Goal: Information Seeking & Learning: Learn about a topic

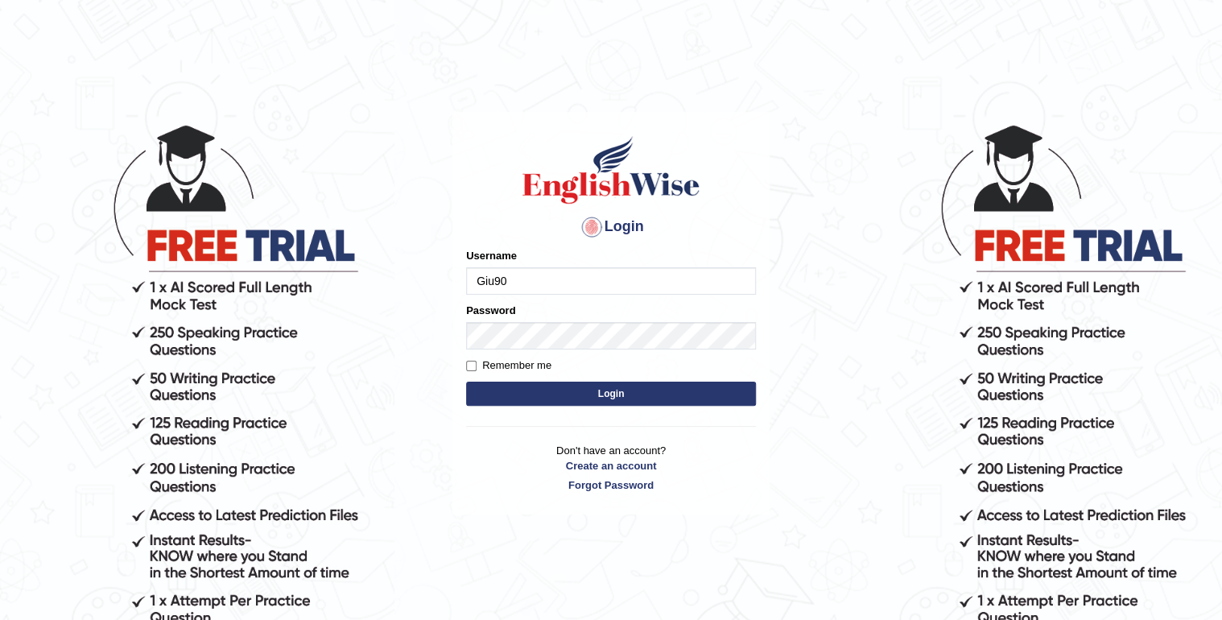
type input "Giu90"
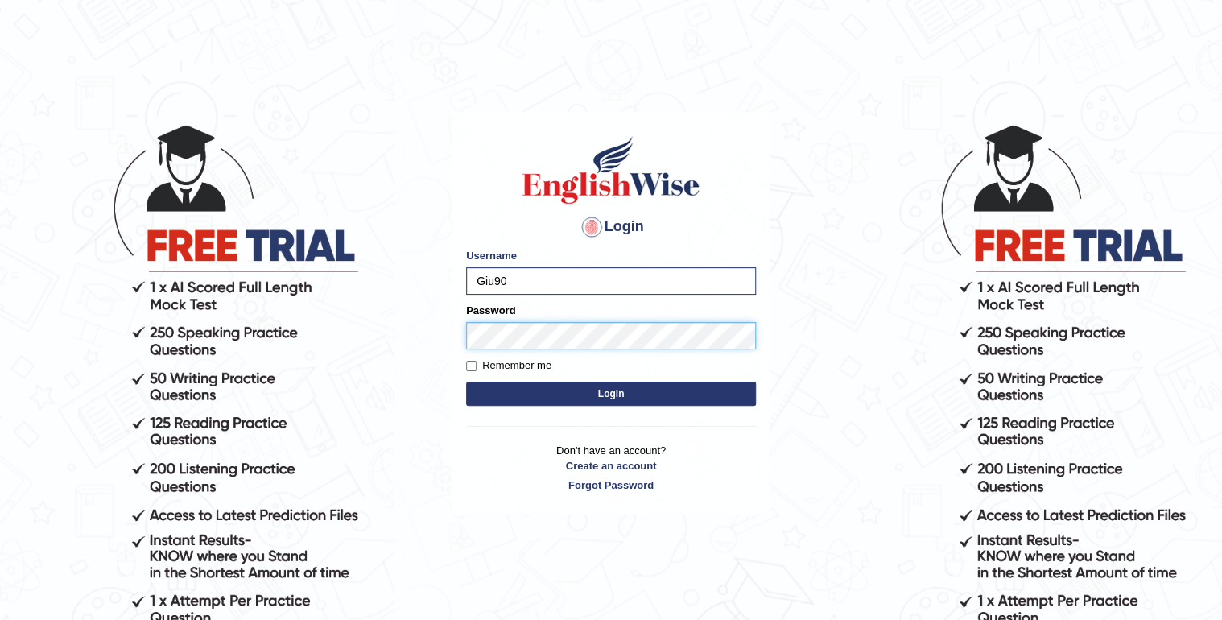
click at [466, 381] on button "Login" at bounding box center [611, 393] width 290 height 24
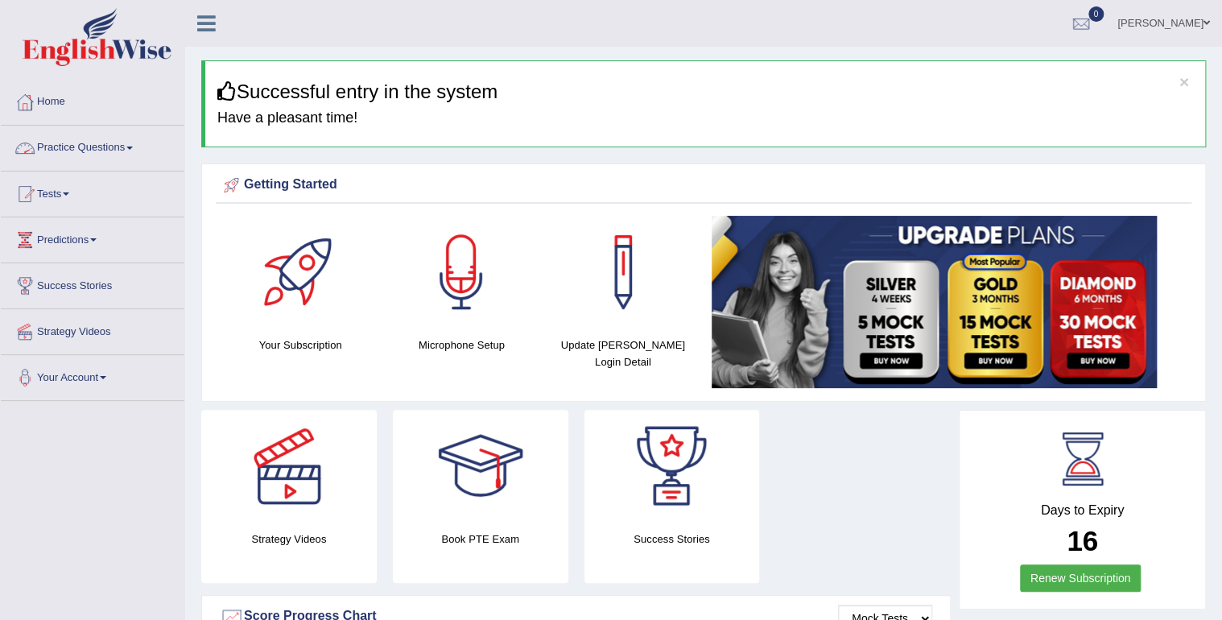
click at [122, 150] on link "Practice Questions" at bounding box center [92, 146] width 183 height 40
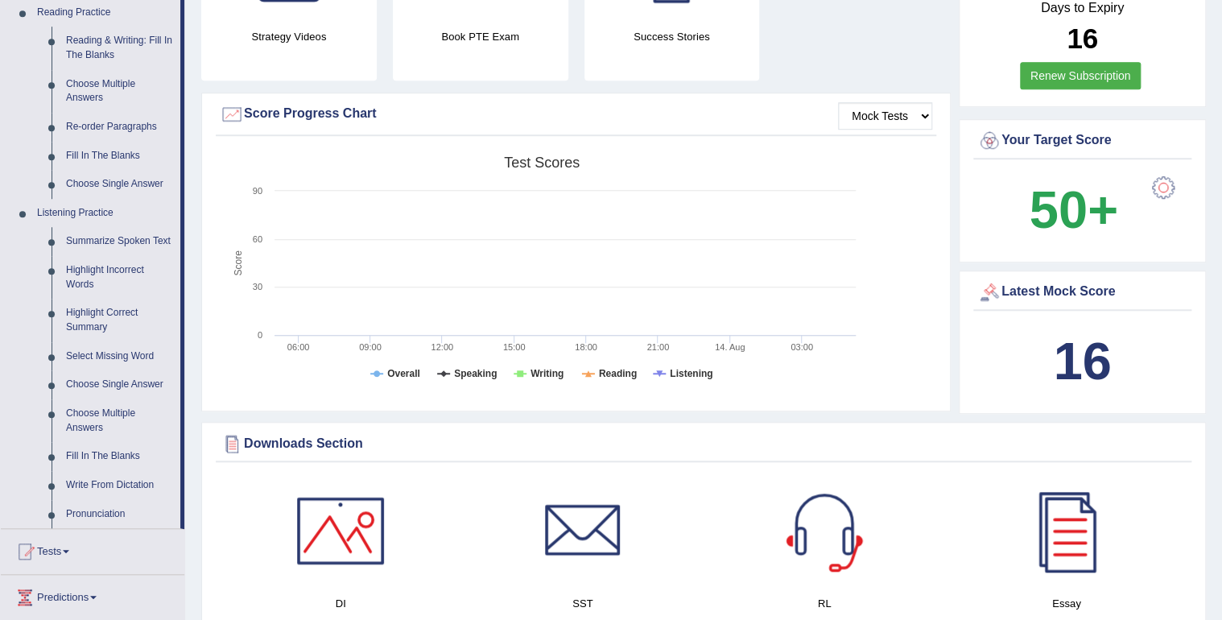
scroll to position [708, 0]
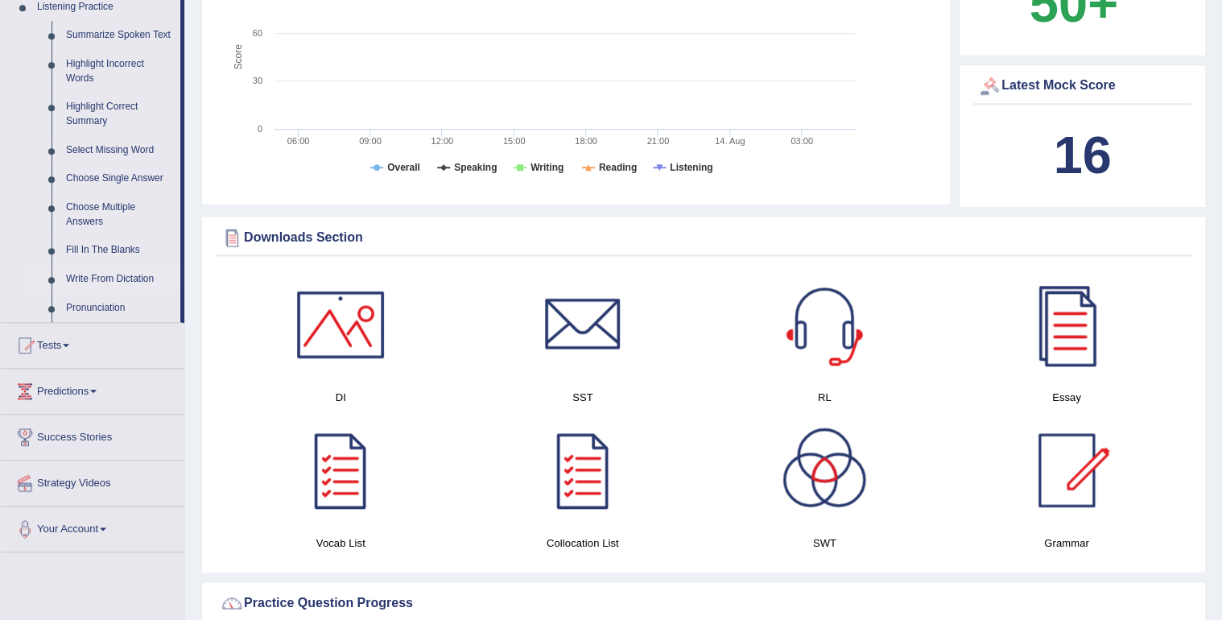
click at [126, 279] on link "Write From Dictation" at bounding box center [120, 279] width 122 height 29
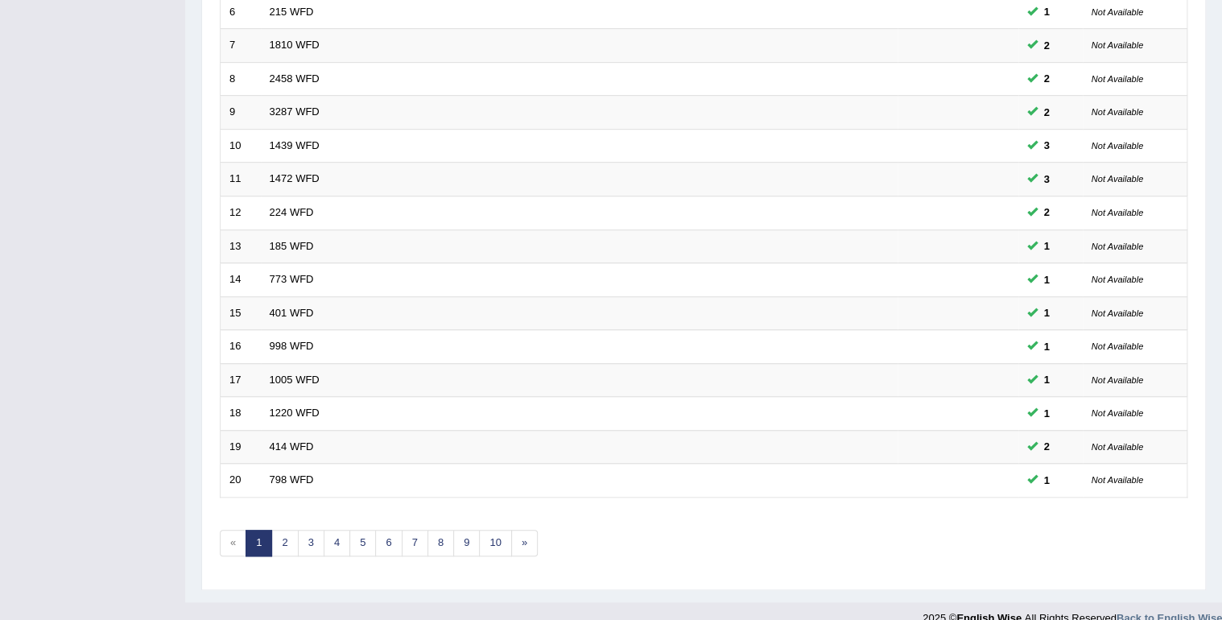
scroll to position [441, 0]
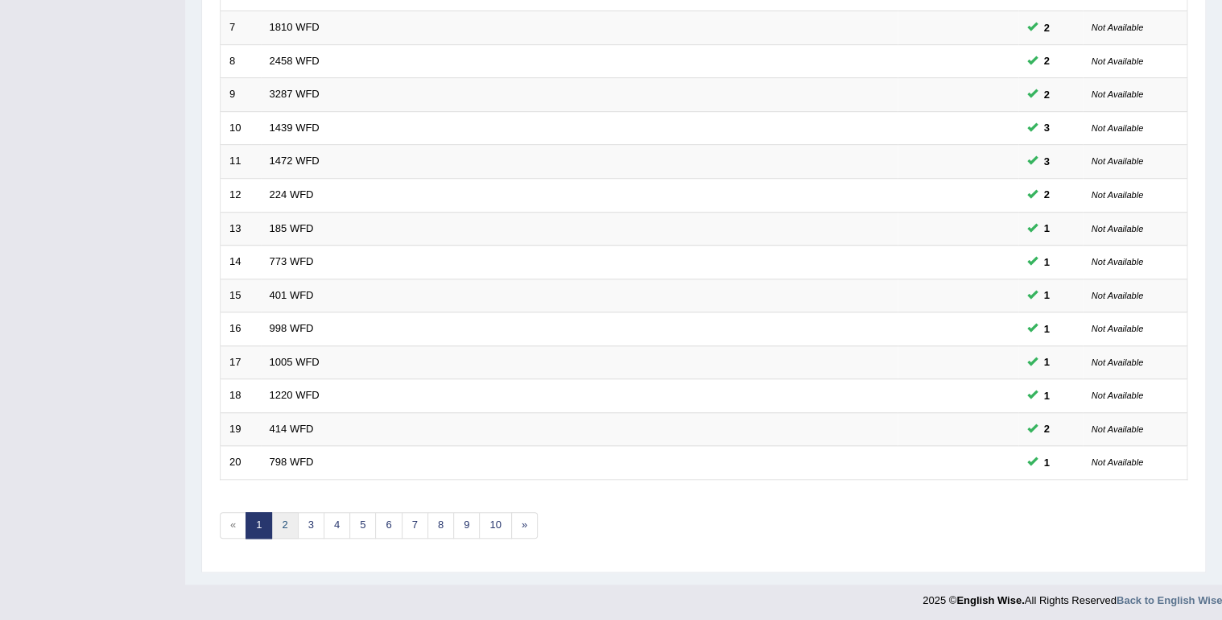
drag, startPoint x: 282, startPoint y: 511, endPoint x: 286, endPoint y: 494, distance: 17.6
click at [283, 512] on link "2" at bounding box center [284, 525] width 27 height 27
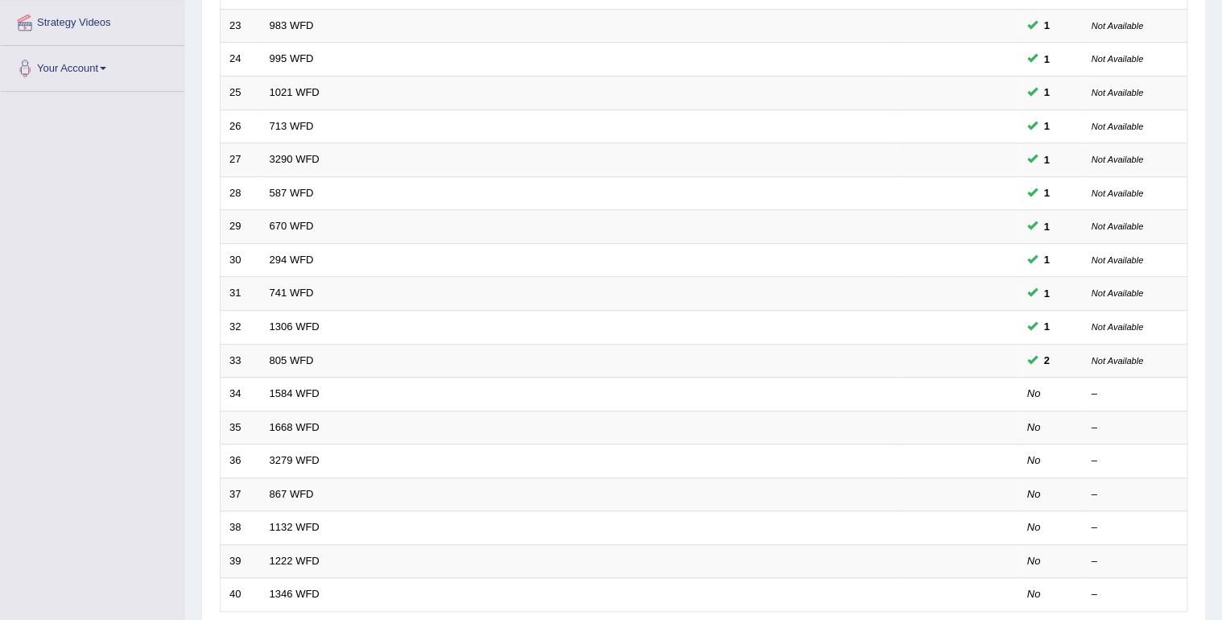
scroll to position [322, 0]
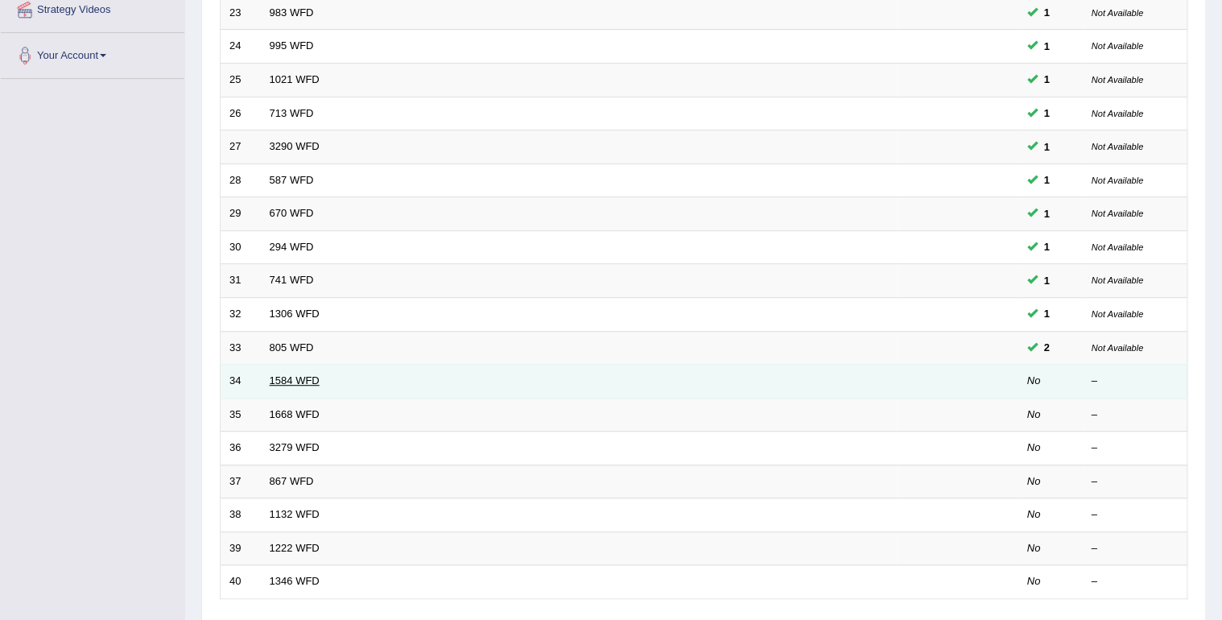
click at [309, 377] on link "1584 WFD" at bounding box center [295, 380] width 50 height 12
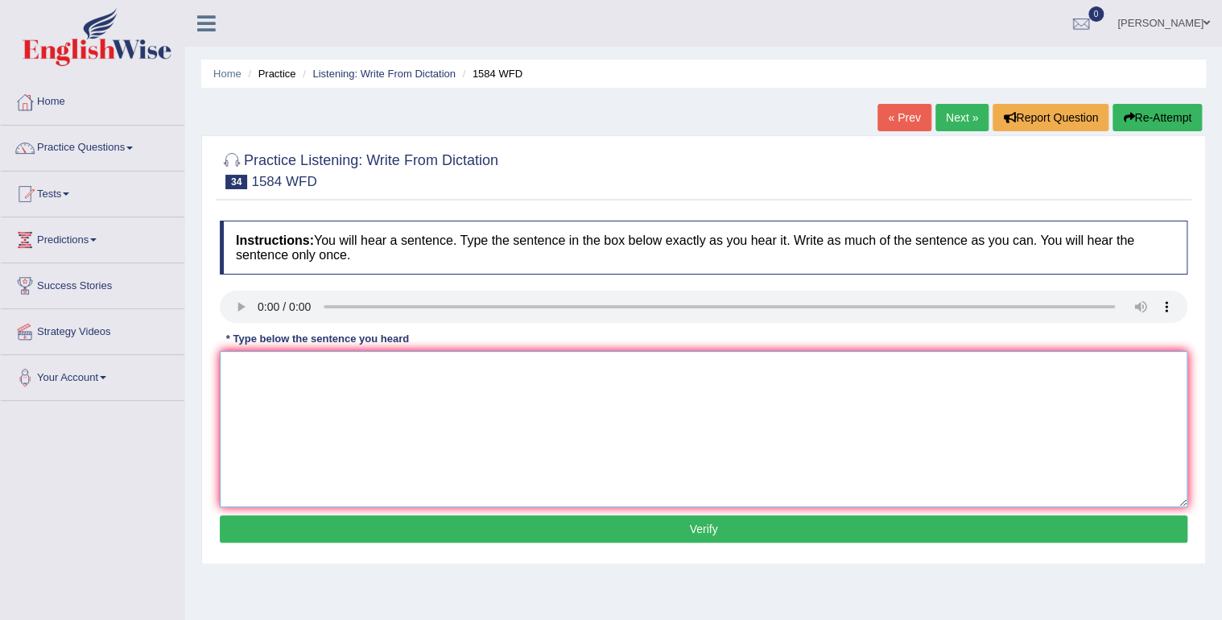
click at [303, 377] on textarea at bounding box center [703, 429] width 967 height 156
type textarea "You should return your book books in the library before you finish you turn."
click at [348, 518] on button "Verify" at bounding box center [703, 528] width 967 height 27
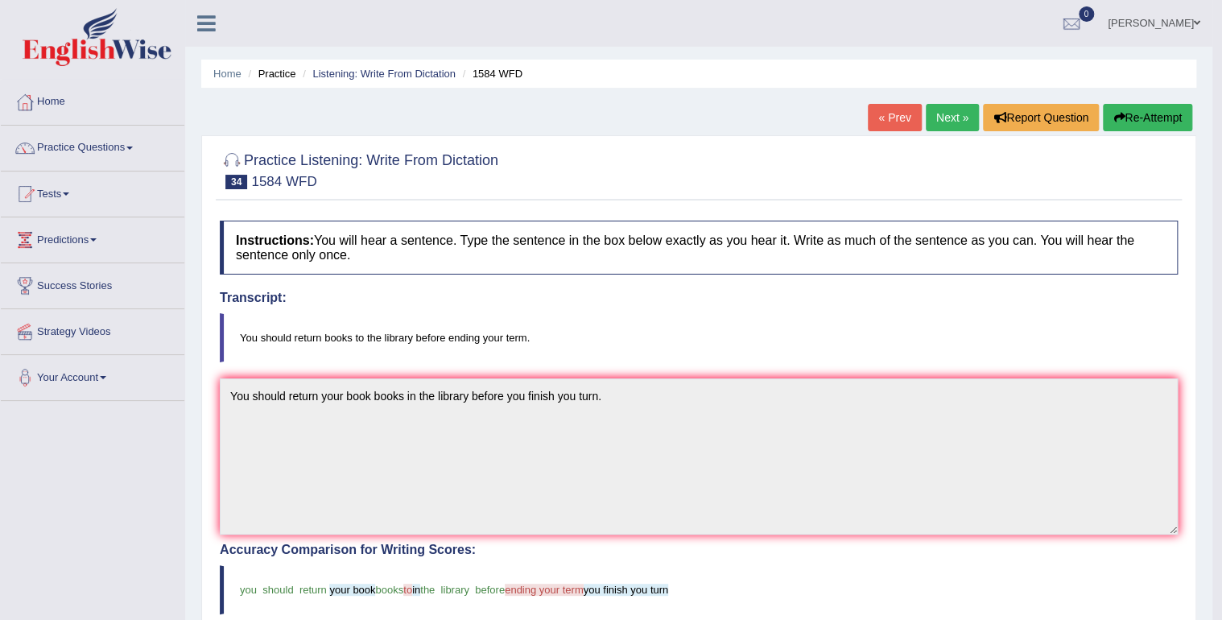
click at [945, 113] on link "Next »" at bounding box center [951, 117] width 53 height 27
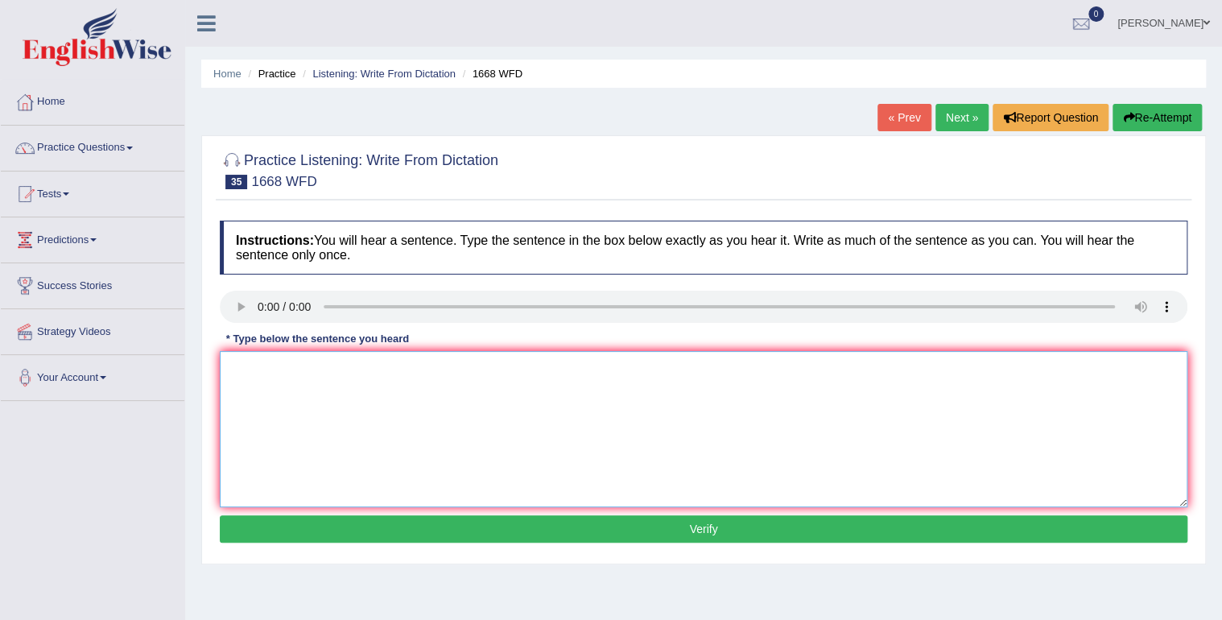
click at [267, 357] on textarea at bounding box center [703, 429] width 967 height 156
type textarea "He is nevere in is office."
click at [335, 531] on button "Verify" at bounding box center [703, 528] width 967 height 27
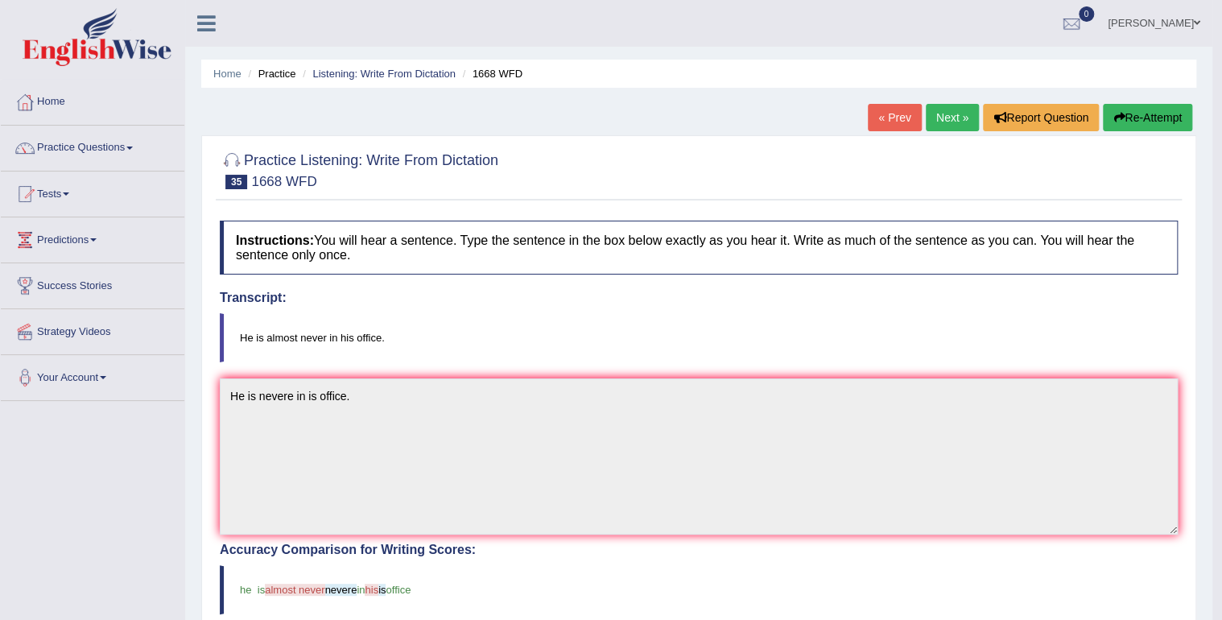
click at [943, 116] on link "Next »" at bounding box center [951, 117] width 53 height 27
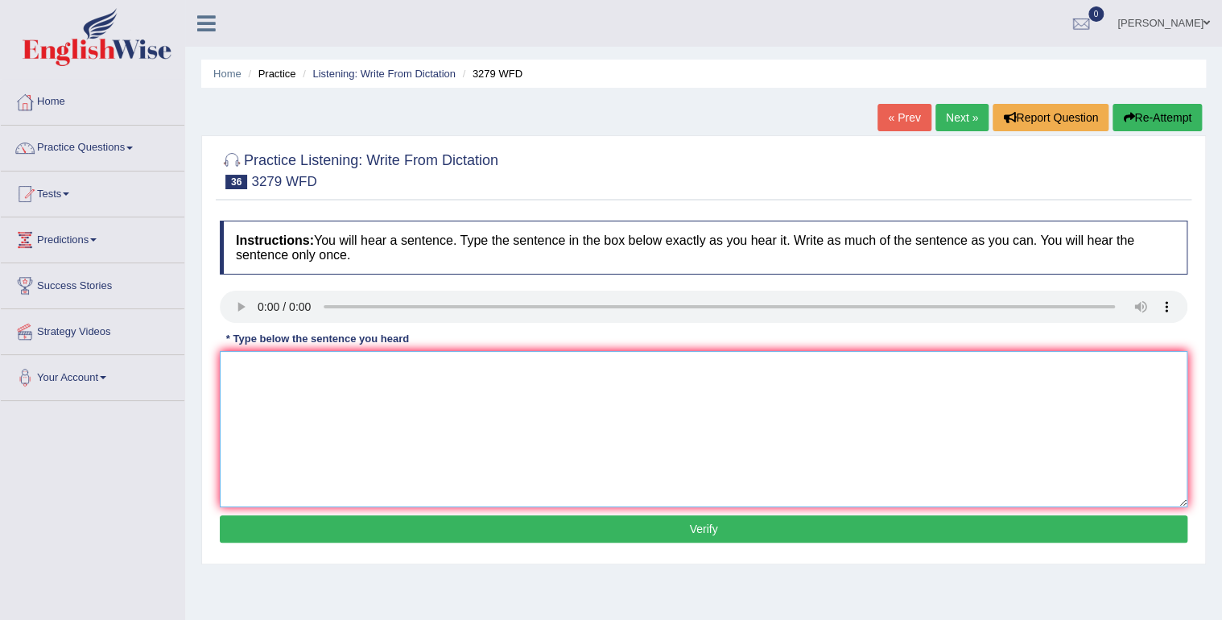
click at [284, 383] on textarea at bounding box center [703, 429] width 967 height 156
click at [398, 371] on textarea "This is the first example in official army." at bounding box center [703, 429] width 967 height 156
type textarea "This is the first example in official military army."
click at [399, 530] on button "Verify" at bounding box center [703, 528] width 967 height 27
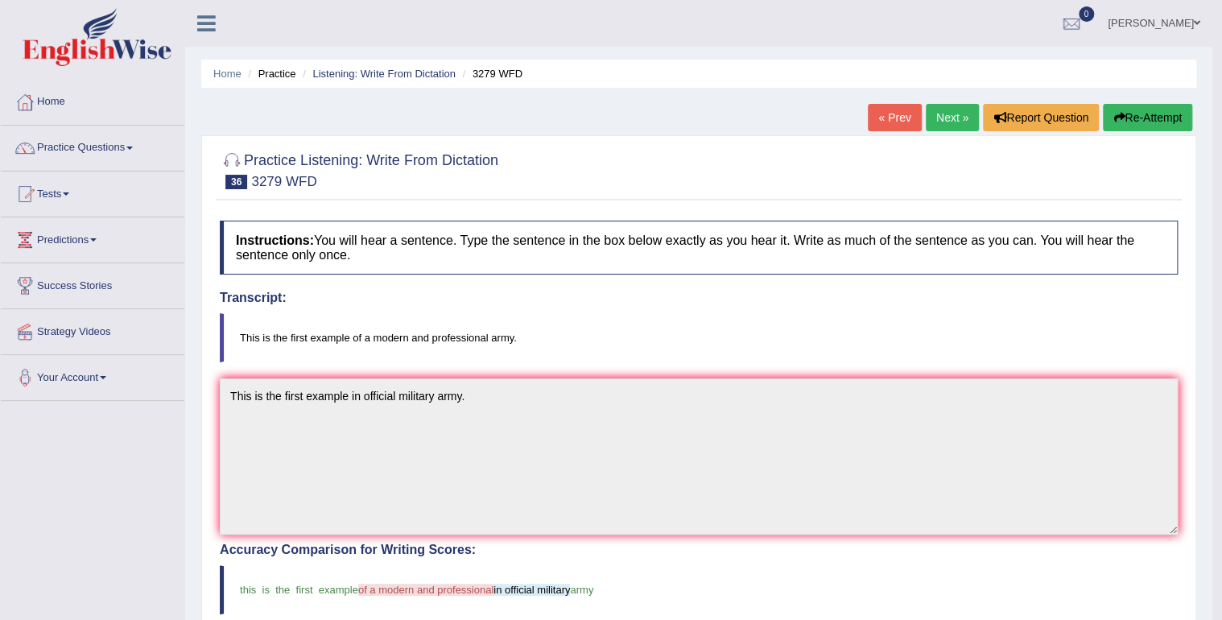
click at [953, 121] on link "Next »" at bounding box center [951, 117] width 53 height 27
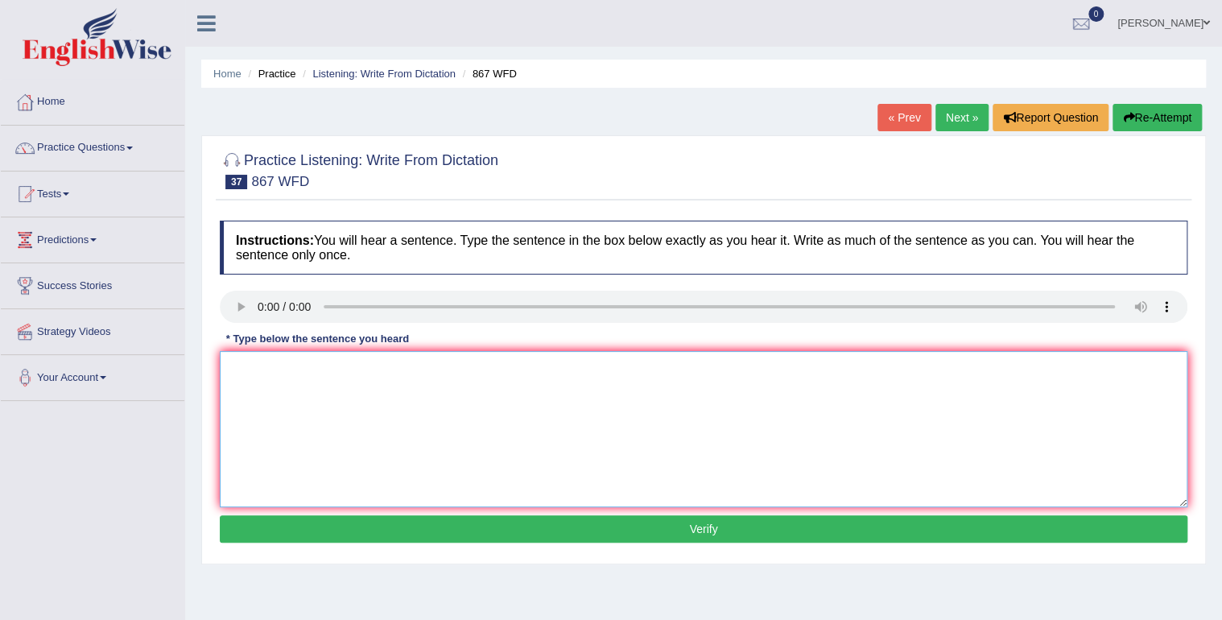
click at [288, 369] on textarea at bounding box center [703, 429] width 967 height 156
click at [295, 369] on textarea "Globalization in the economical world." at bounding box center [703, 429] width 967 height 156
type textarea "Globalization is in the economical world."
click at [365, 526] on button "Verify" at bounding box center [703, 528] width 967 height 27
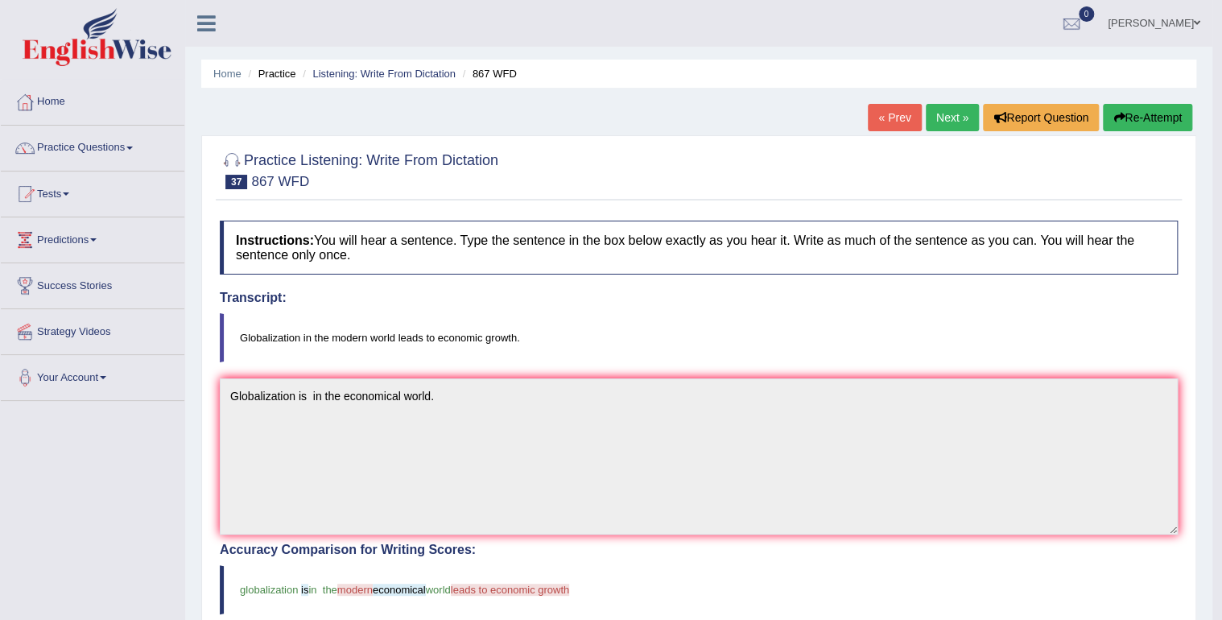
click at [949, 122] on link "Next »" at bounding box center [951, 117] width 53 height 27
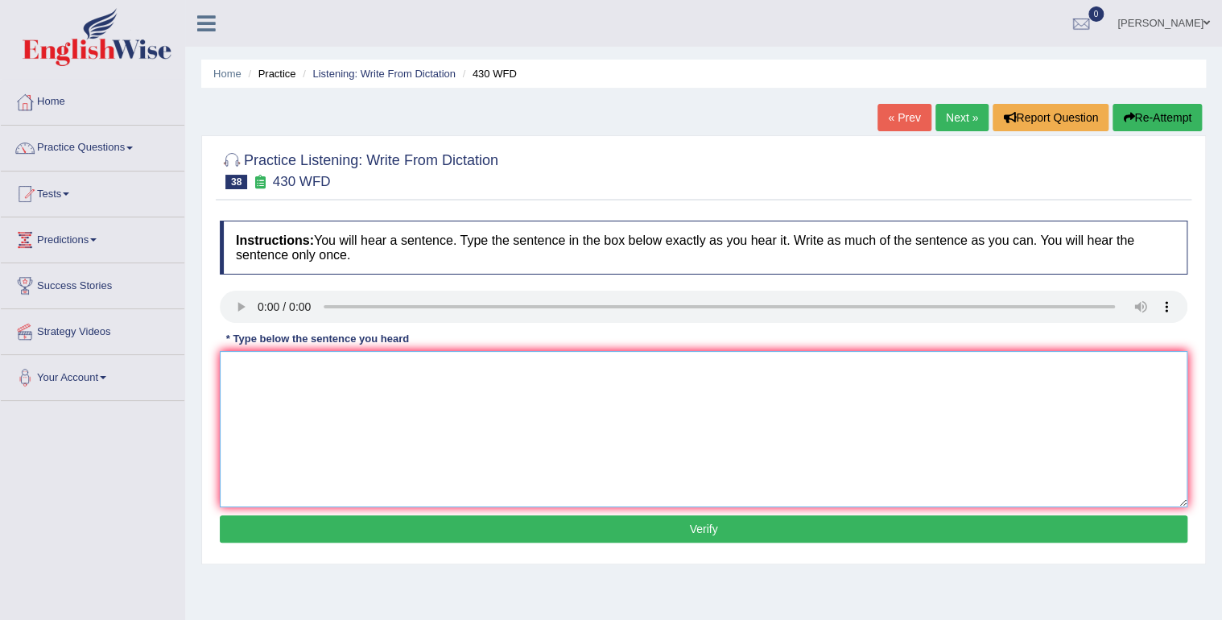
click at [492, 427] on textarea at bounding box center [703, 429] width 967 height 156
click at [268, 369] on textarea at bounding box center [703, 429] width 967 height 156
type textarea "Extencion of the exame must be submit before the accement."
click at [376, 528] on button "Verify" at bounding box center [703, 528] width 967 height 27
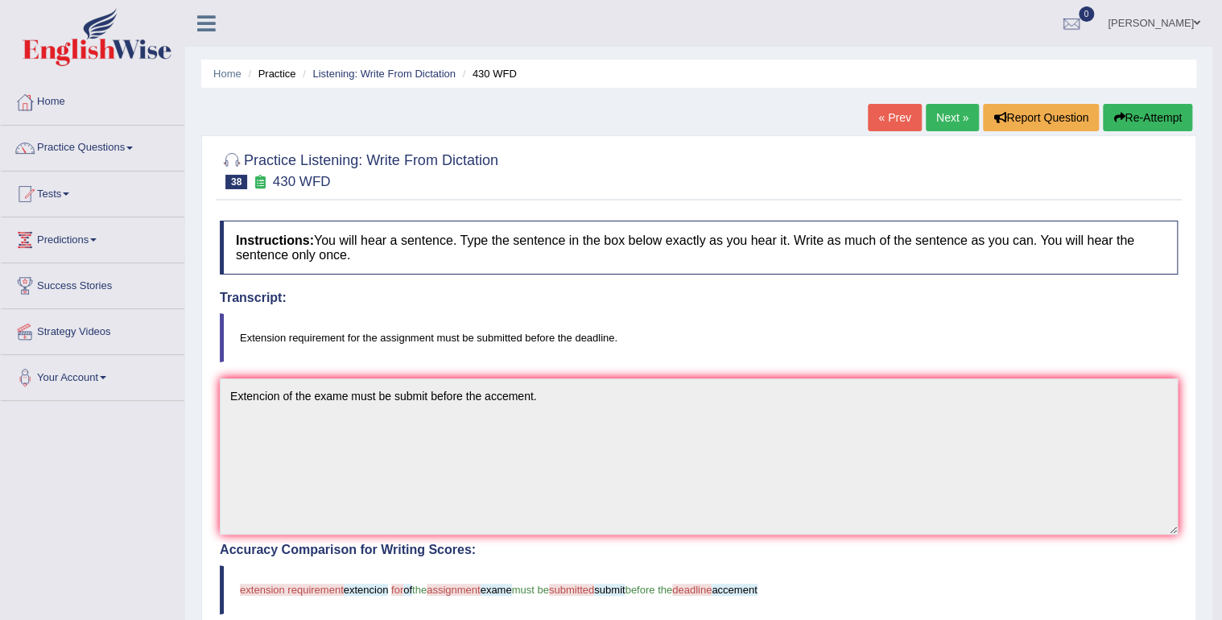
click at [941, 129] on link "Next »" at bounding box center [951, 117] width 53 height 27
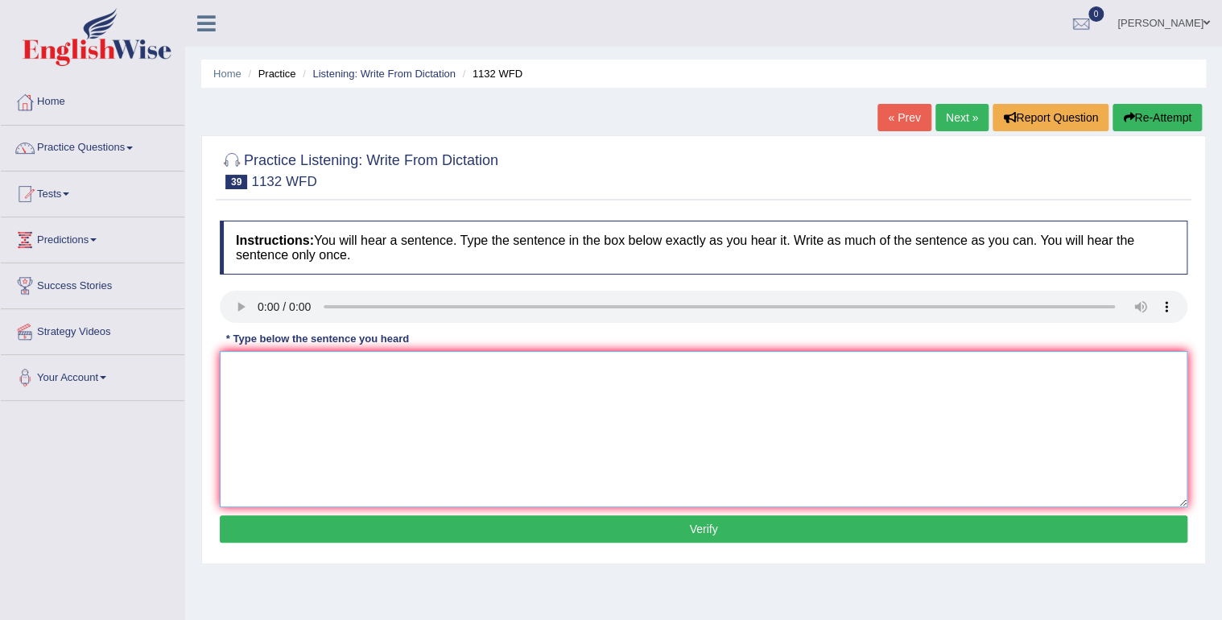
click at [277, 354] on textarea at bounding box center [703, 429] width 967 height 156
type textarea "Many importan policy may to be made."
click at [322, 525] on button "Verify" at bounding box center [703, 528] width 967 height 27
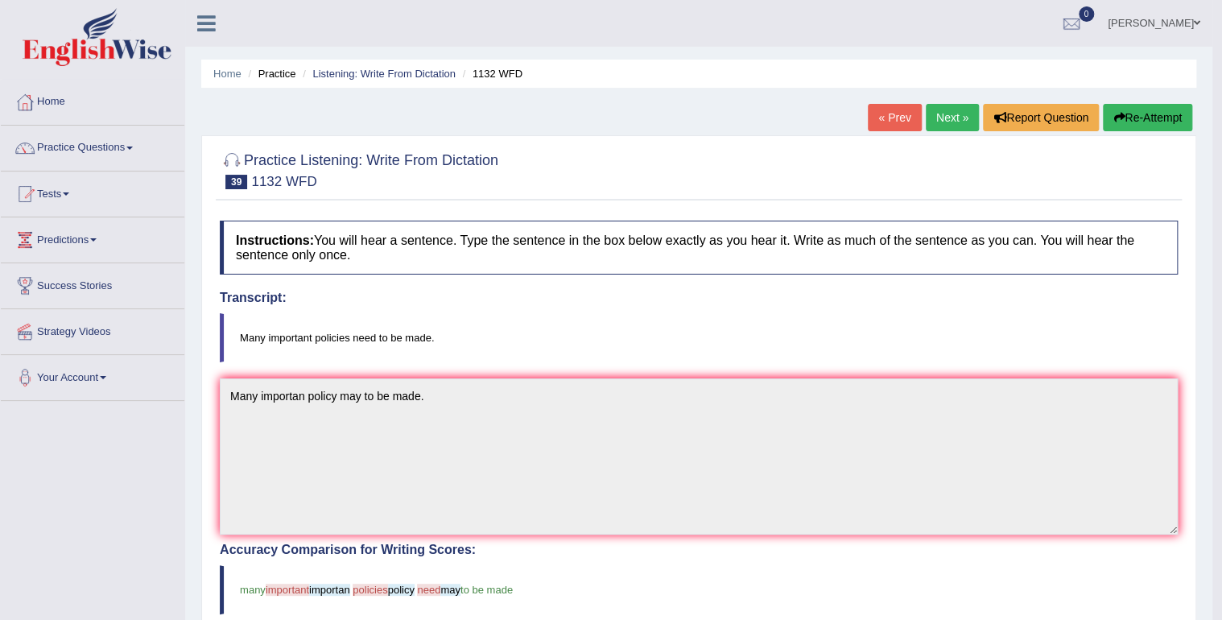
click at [925, 113] on link "Next »" at bounding box center [951, 117] width 53 height 27
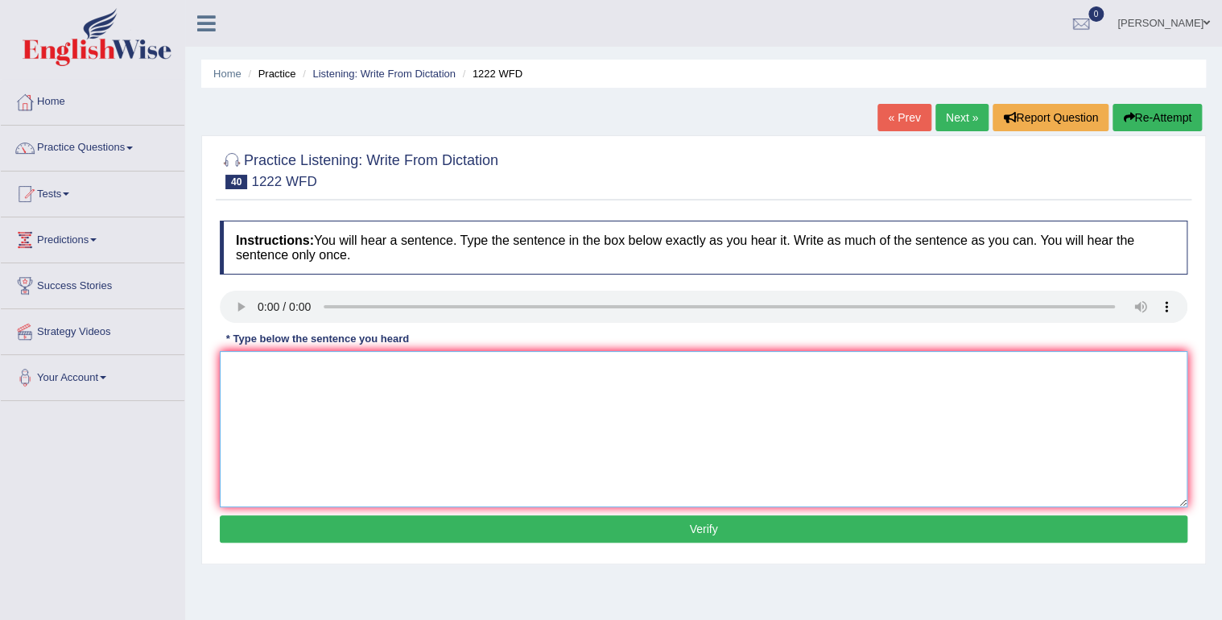
click at [265, 380] on textarea at bounding box center [703, 429] width 967 height 156
click at [277, 373] on textarea "Scientific must be repetet" at bounding box center [703, 429] width 967 height 156
type textarea "Scientific experiment must be repetet to make sure results."
click at [385, 530] on button "Verify" at bounding box center [703, 528] width 967 height 27
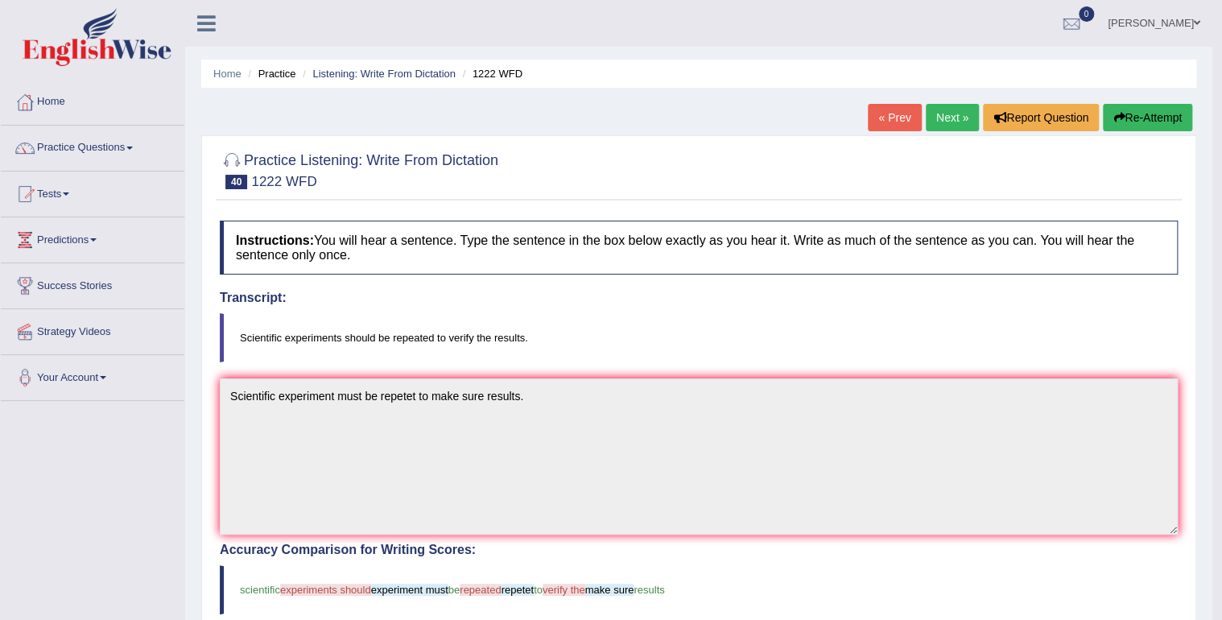
click at [966, 119] on link "Next »" at bounding box center [951, 117] width 53 height 27
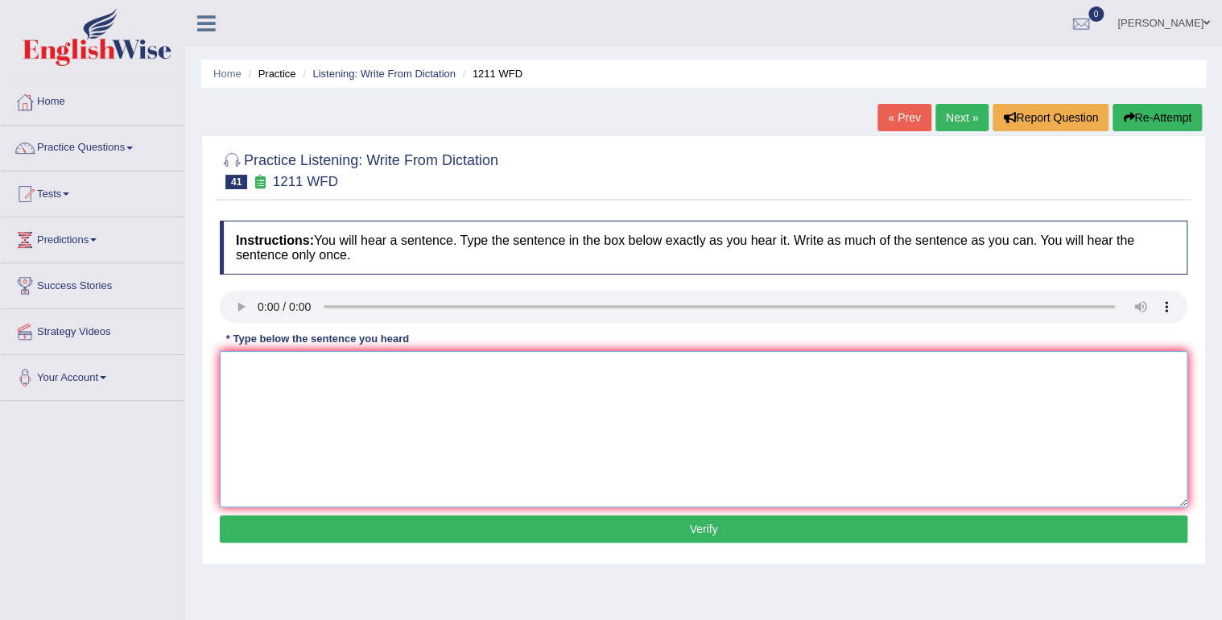
click at [267, 372] on textarea at bounding box center [703, 429] width 967 height 156
click at [314, 376] on textarea "Company" at bounding box center [703, 429] width 967 height 156
click at [346, 381] on textarea "Company project are" at bounding box center [703, 429] width 967 height 156
click at [406, 370] on textarea "Company project are must to adapt regulation." at bounding box center [703, 429] width 967 height 156
type textarea "Company project are must to adapt adapted to the new regulation."
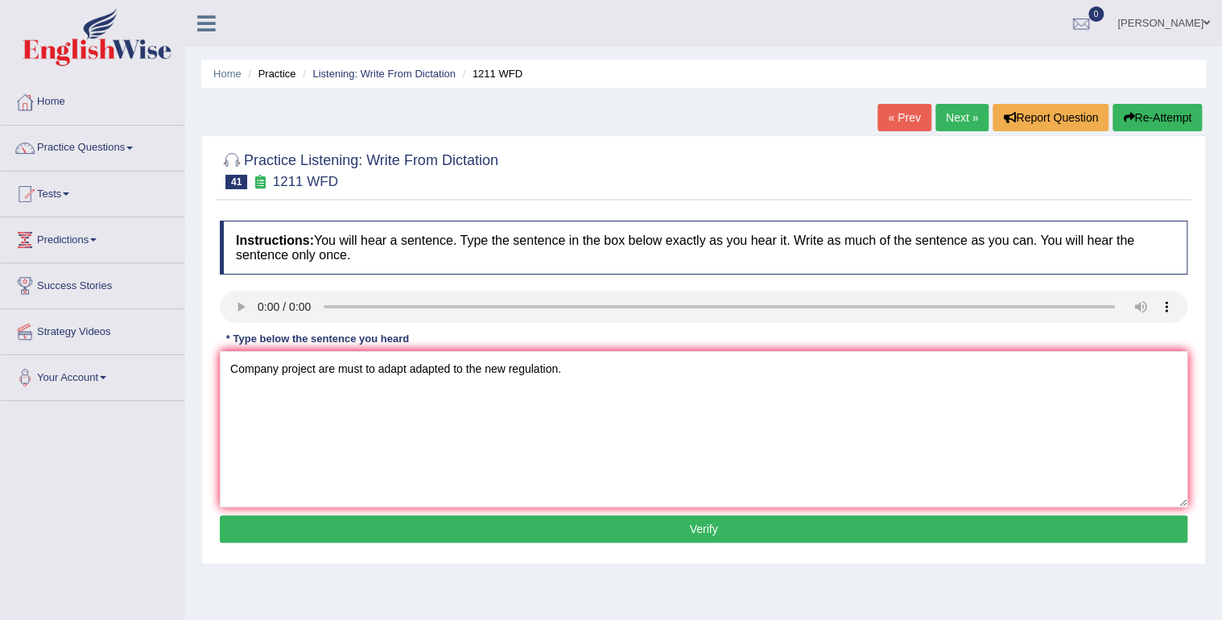
click at [472, 527] on button "Verify" at bounding box center [703, 528] width 967 height 27
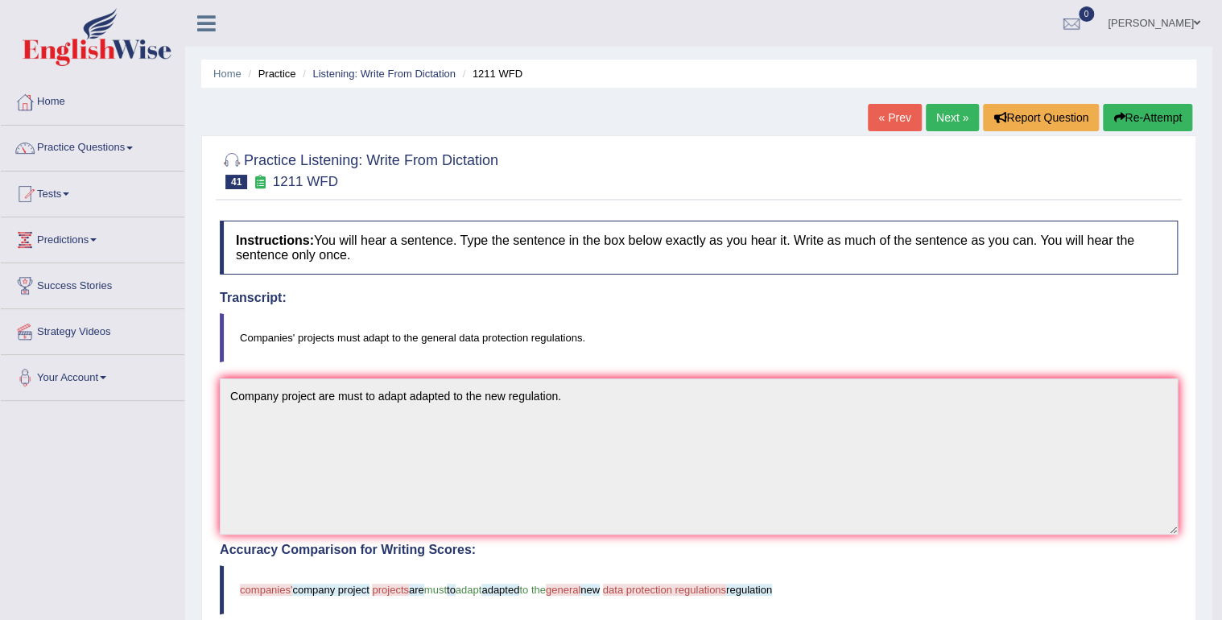
click at [942, 111] on link "Next »" at bounding box center [951, 117] width 53 height 27
